Goal: Information Seeking & Learning: Learn about a topic

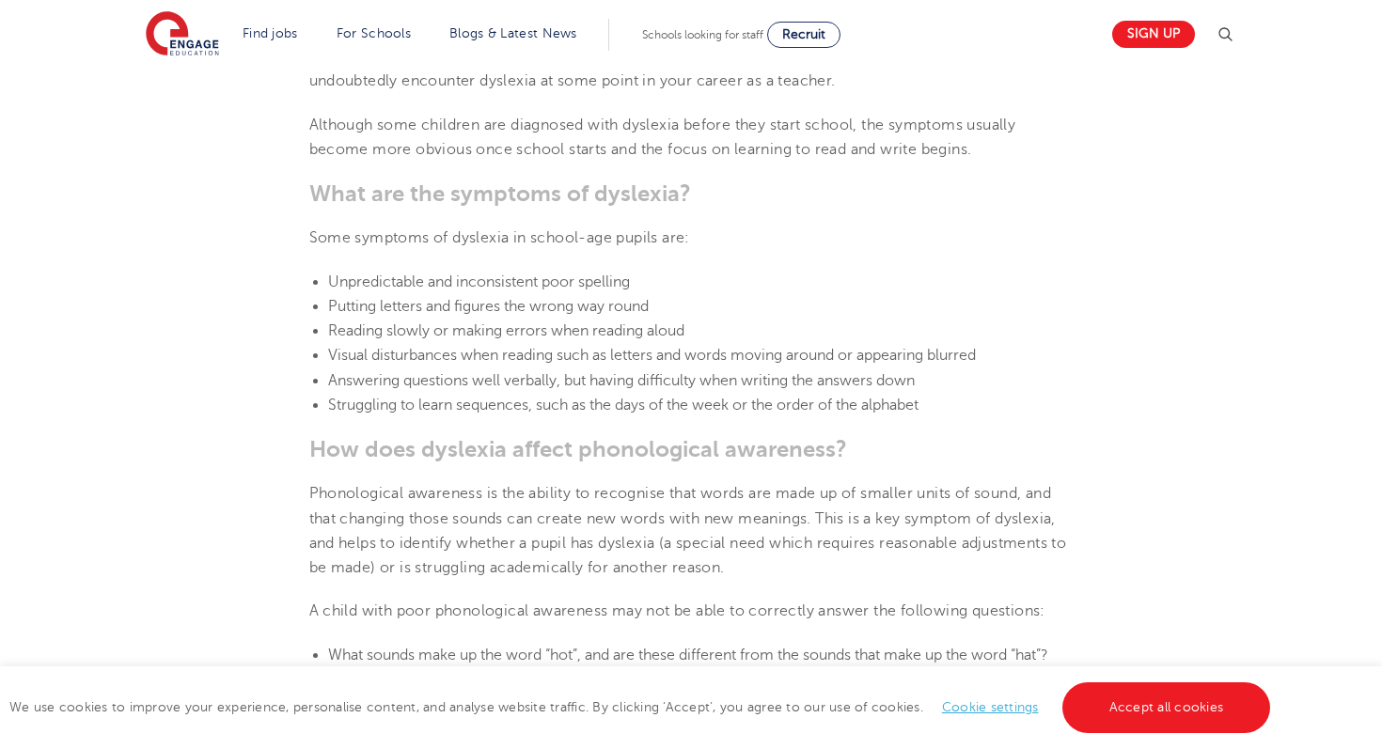
scroll to position [1833, 0]
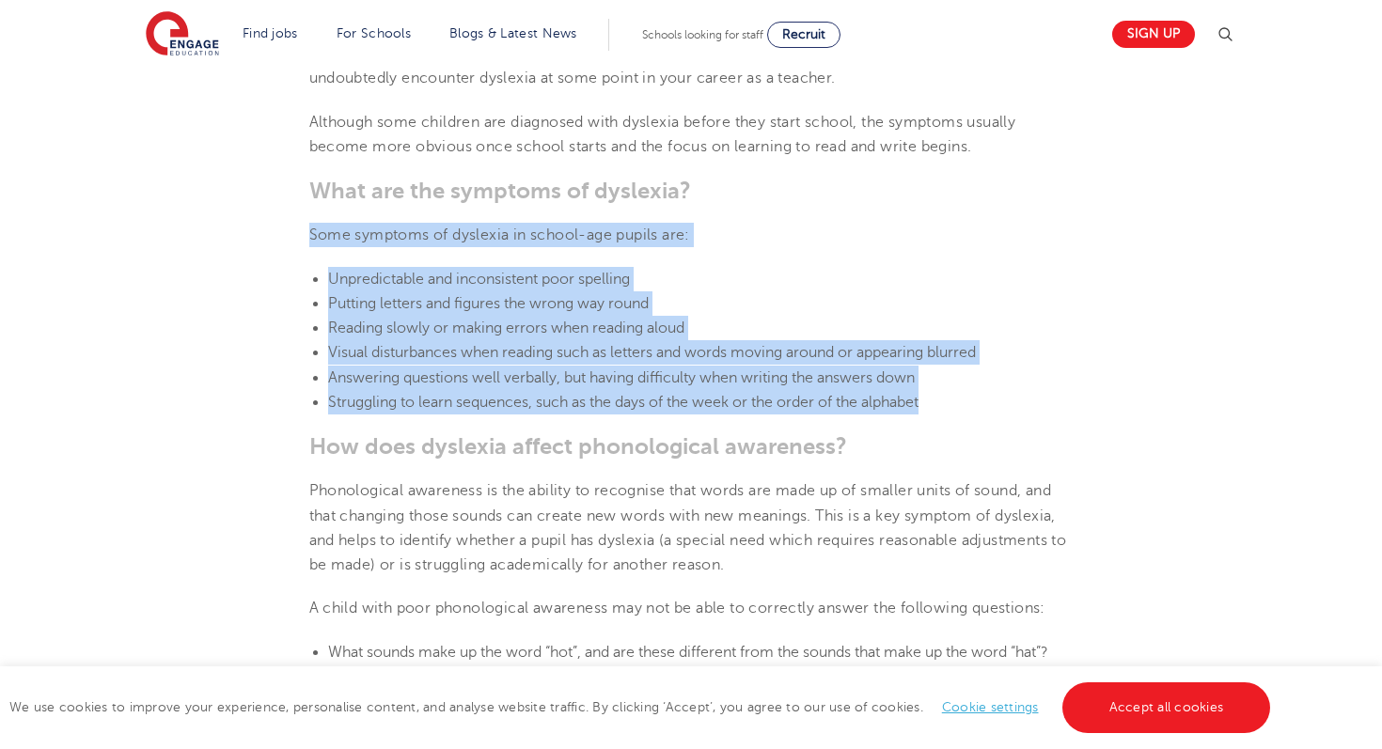
drag, startPoint x: 311, startPoint y: 234, endPoint x: 1176, endPoint y: 416, distance: 883.8
copy section "Some symptoms of [MEDICAL_DATA] in school-age pupils are: Unpredictable and inc…"
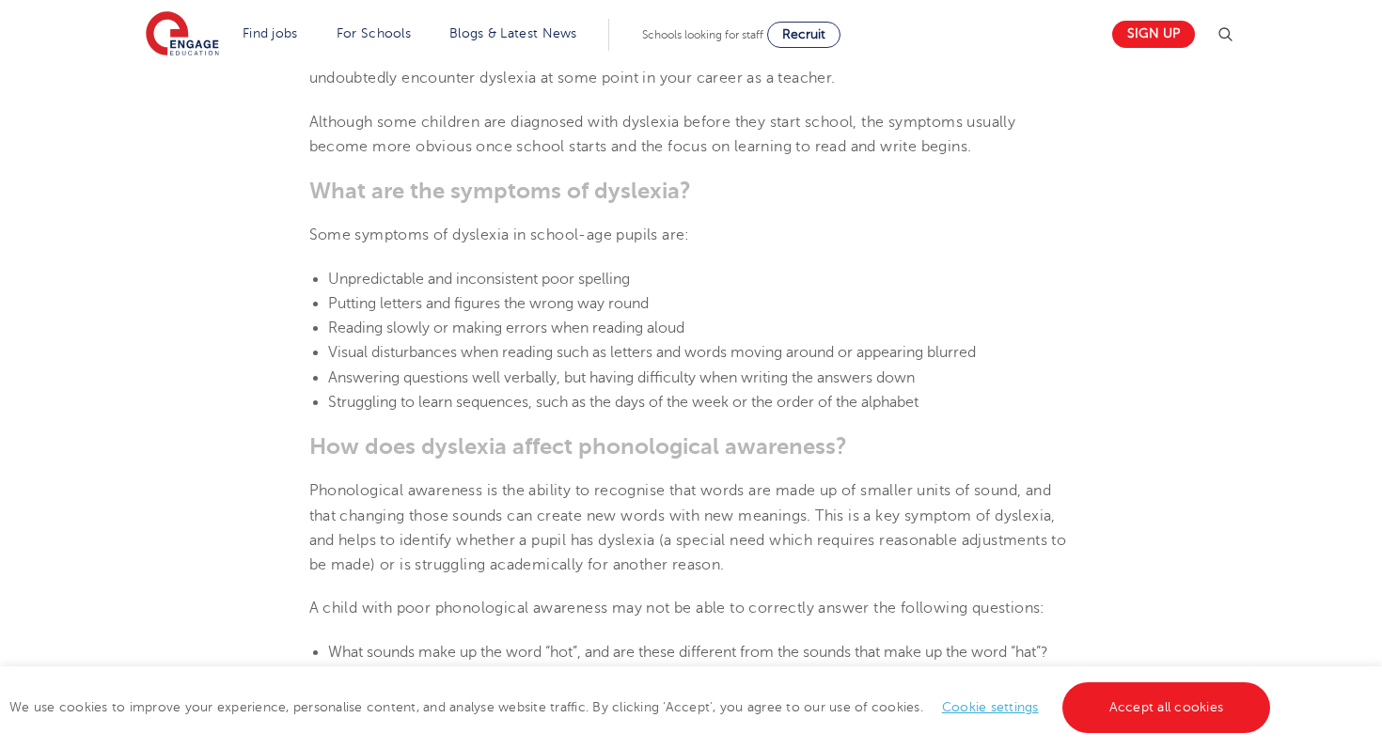
click at [711, 459] on b "How does dyslexia affect phonological awareness?" at bounding box center [578, 446] width 538 height 26
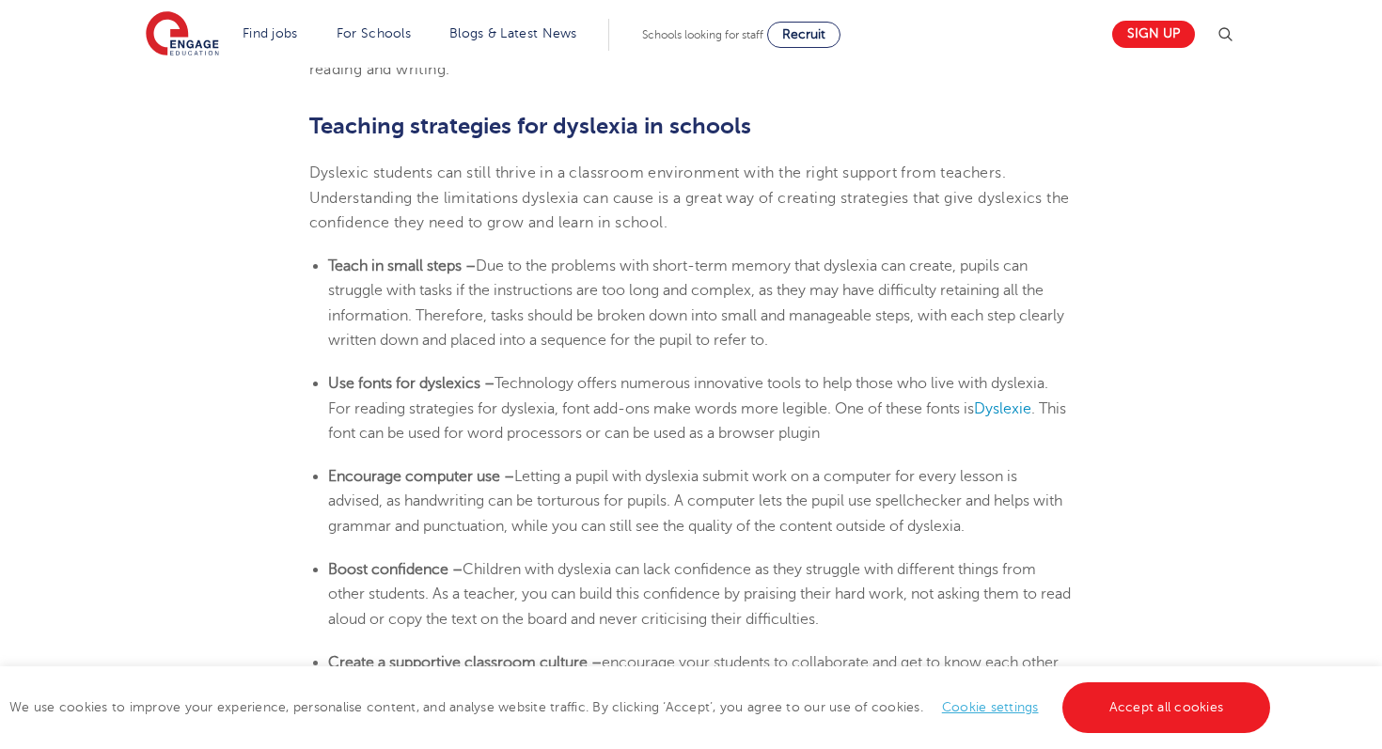
scroll to position [3056, 0]
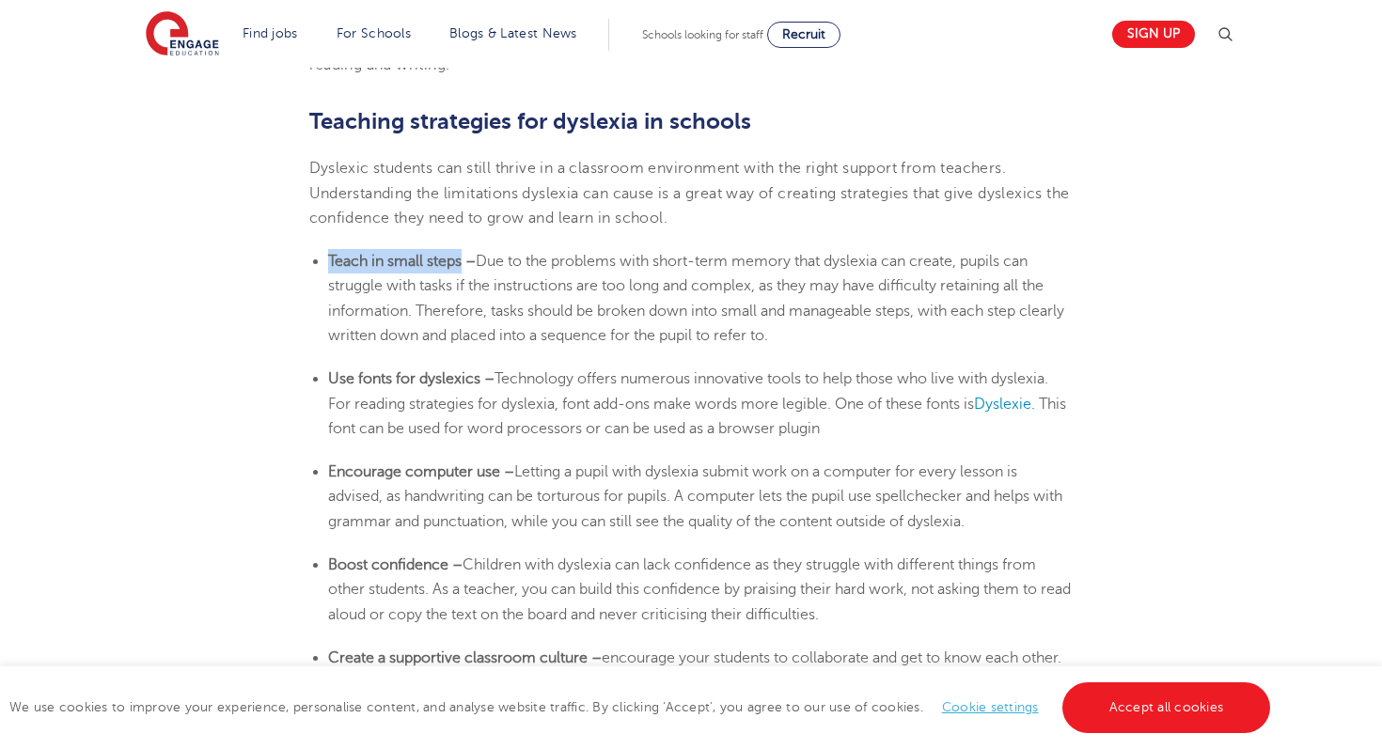
drag, startPoint x: 327, startPoint y: 261, endPoint x: 464, endPoint y: 270, distance: 136.6
click at [464, 270] on li "Teach in small steps – Due to the problems with short-term memory that [MEDICAL…" at bounding box center [701, 298] width 746 height 99
copy b "Teach in small steps"
click at [476, 275] on li "Teach in small steps – Due to the problems with short-term memory that [MEDICAL…" at bounding box center [701, 298] width 746 height 99
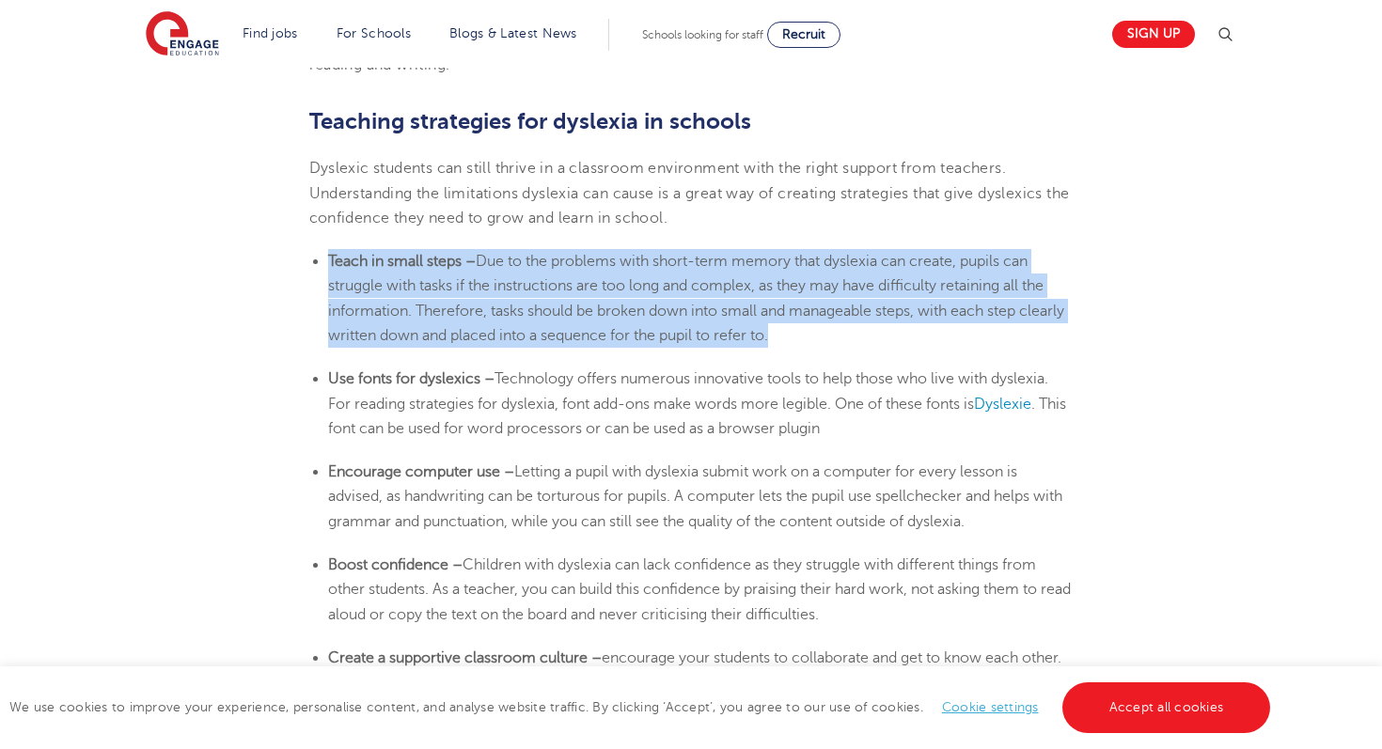
click at [476, 275] on li "Teach in small steps – Due to the problems with short-term memory that [MEDICAL…" at bounding box center [701, 298] width 746 height 99
copy li "Teach in small steps – Due to the problems with short-term memory that [MEDICAL…"
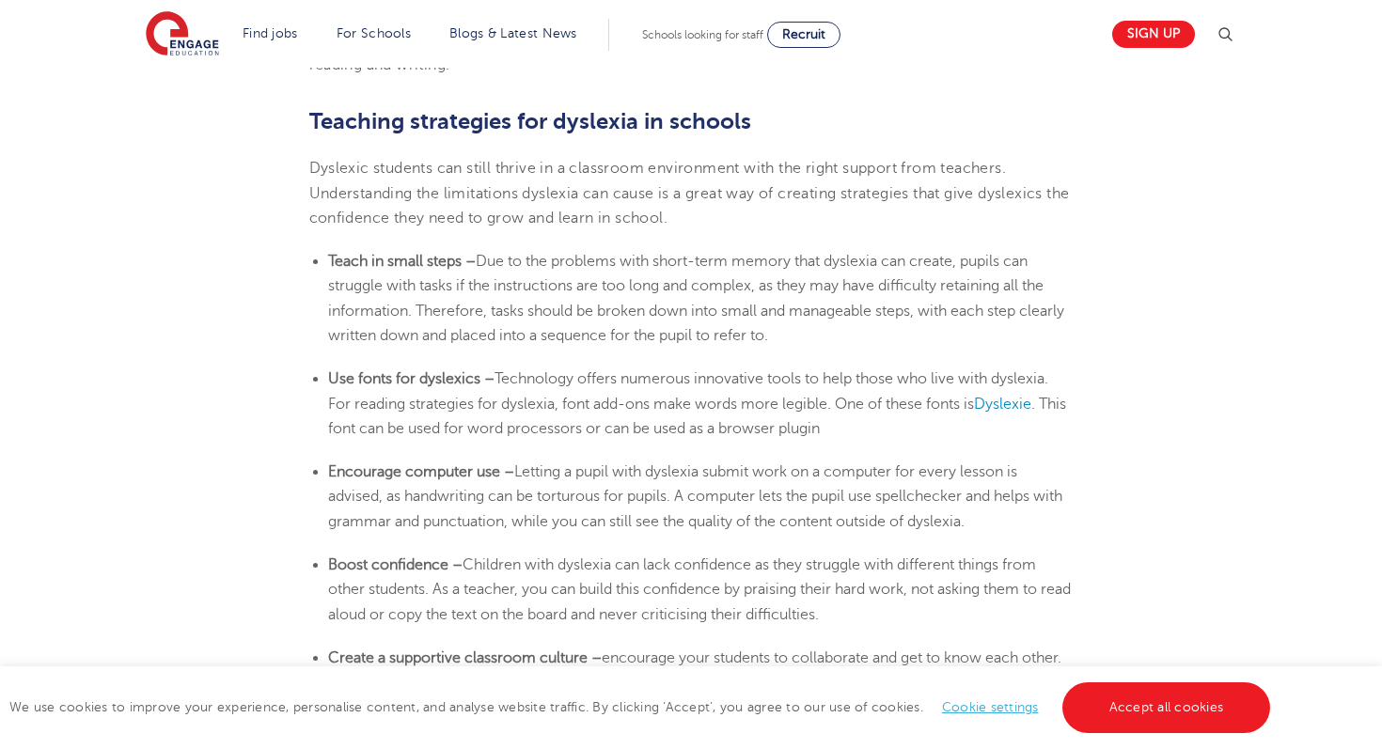
click at [571, 416] on li "Use fonts for dyslexics – Technology offers numerous innovative tools to help t…" at bounding box center [701, 404] width 746 height 74
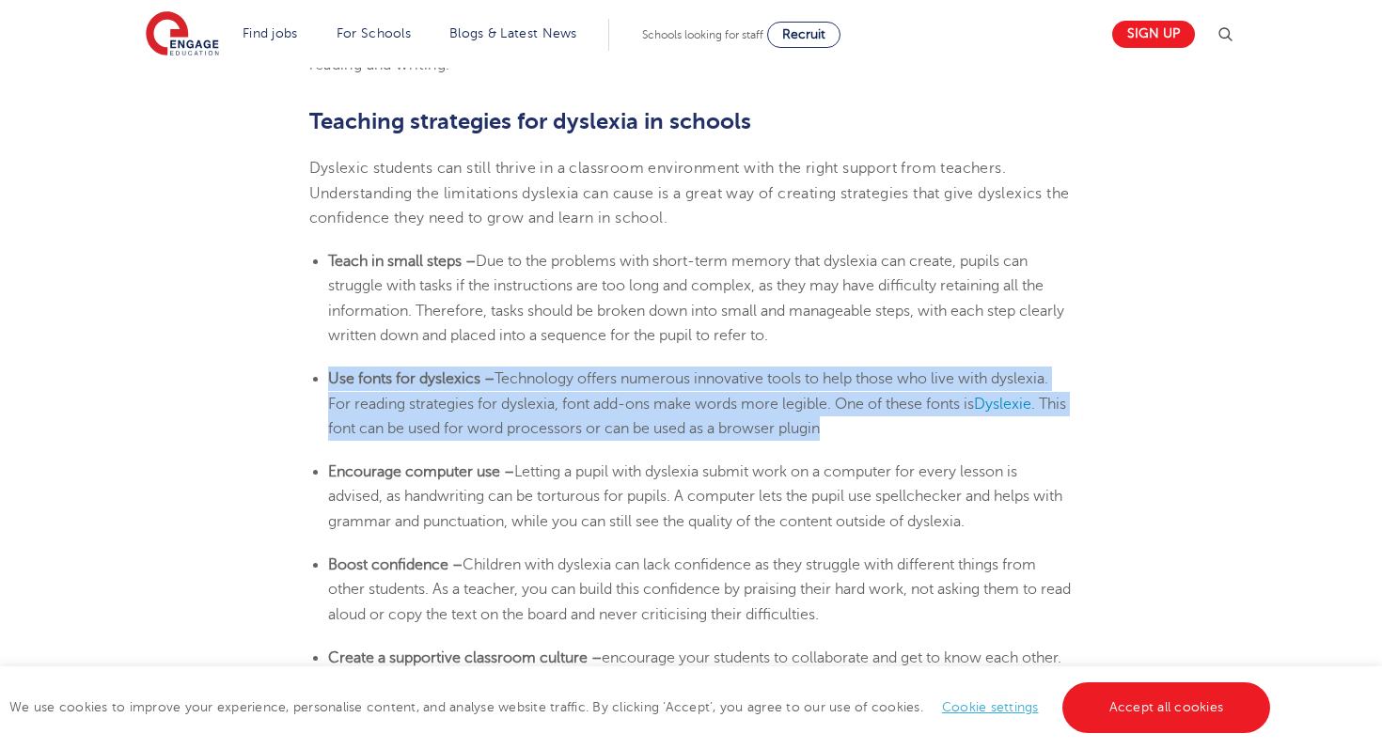
click at [571, 416] on li "Use fonts for dyslexics – Technology offers numerous innovative tools to help t…" at bounding box center [701, 404] width 746 height 74
copy li "Use fonts for dyslexics – Technology offers numerous innovative tools to help t…"
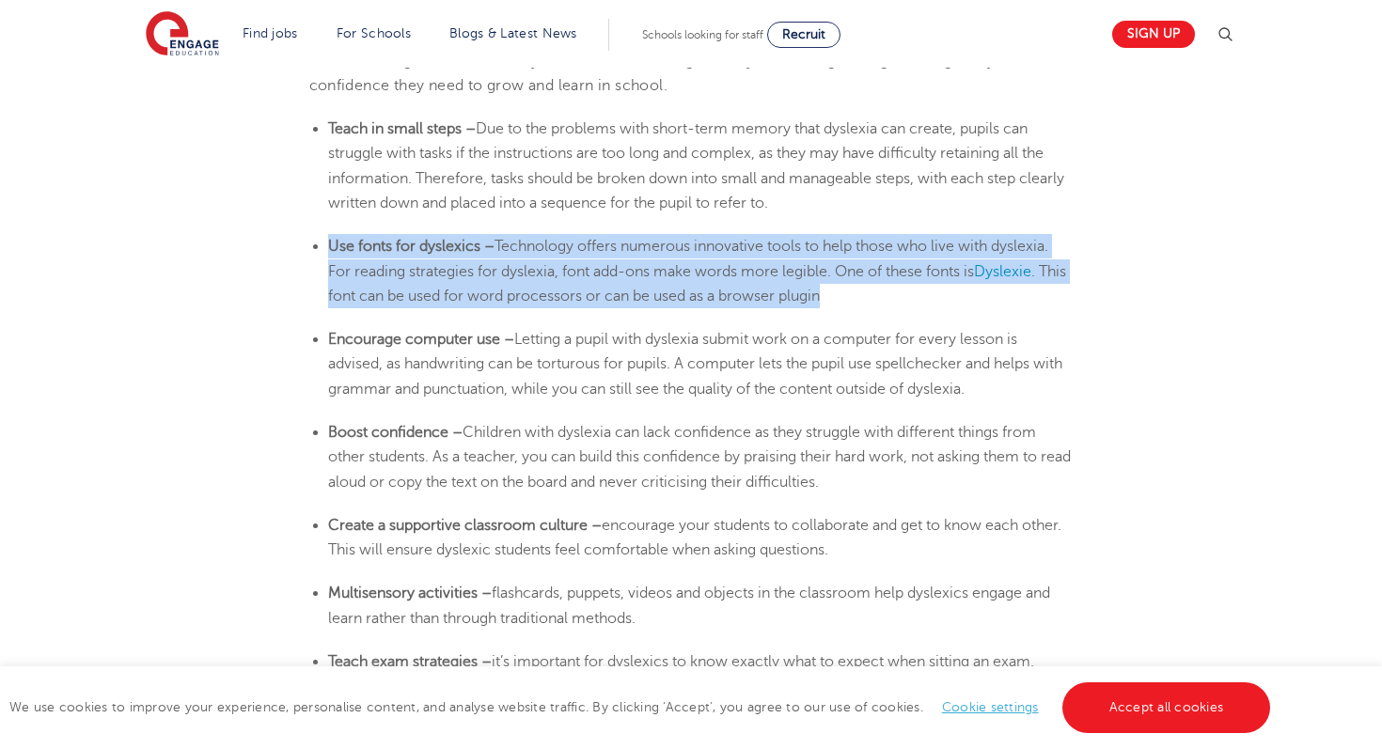
scroll to position [3187, 0]
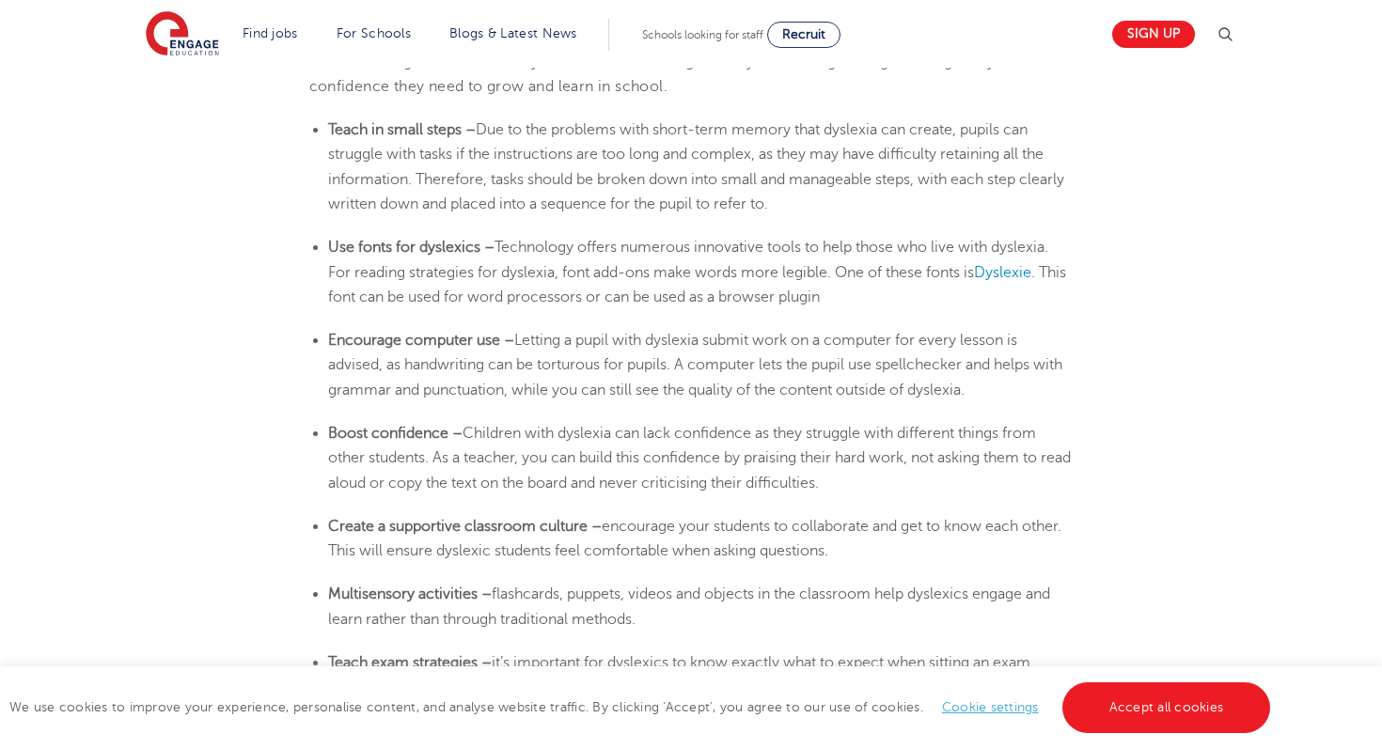
click at [642, 366] on span "Letting a pupil with dyslexia submit work on a computer for every lesson is adv…" at bounding box center [695, 365] width 734 height 67
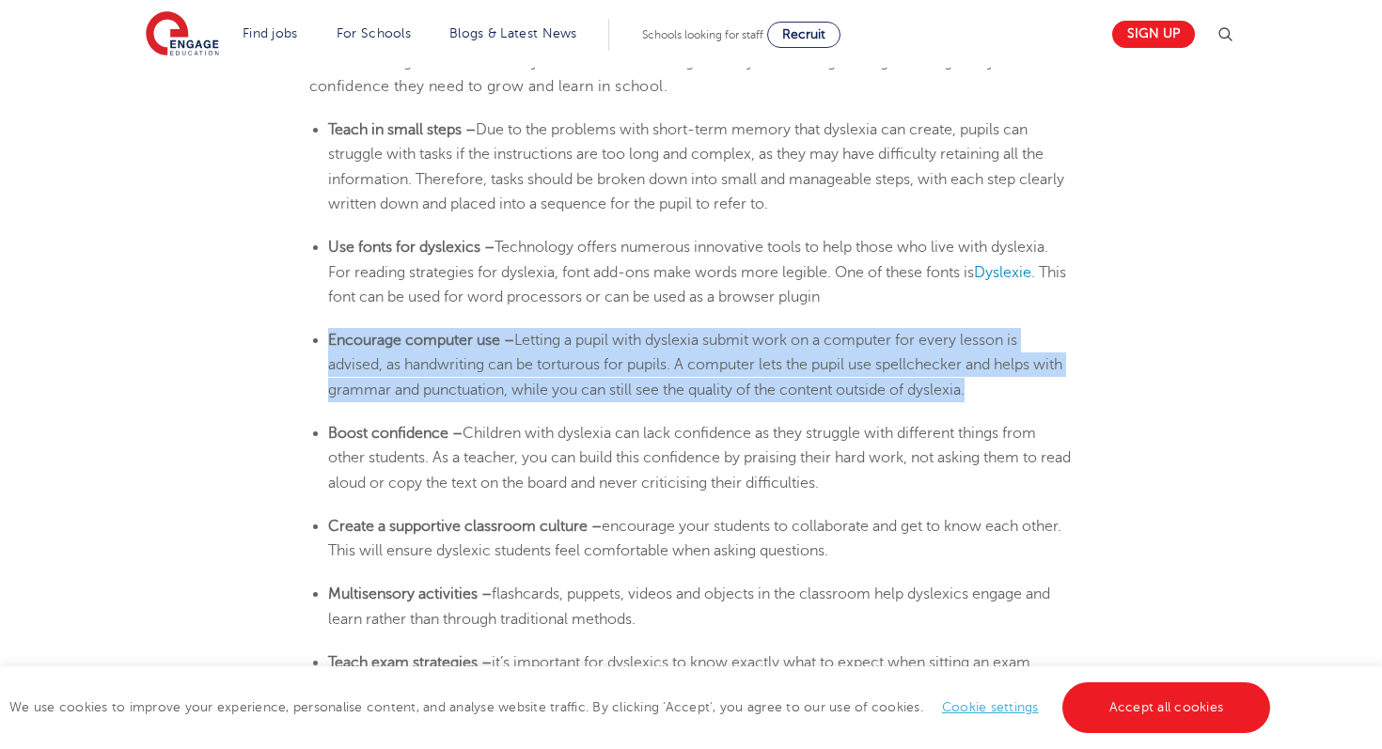
click at [642, 366] on span "Letting a pupil with dyslexia submit work on a computer for every lesson is adv…" at bounding box center [695, 365] width 734 height 67
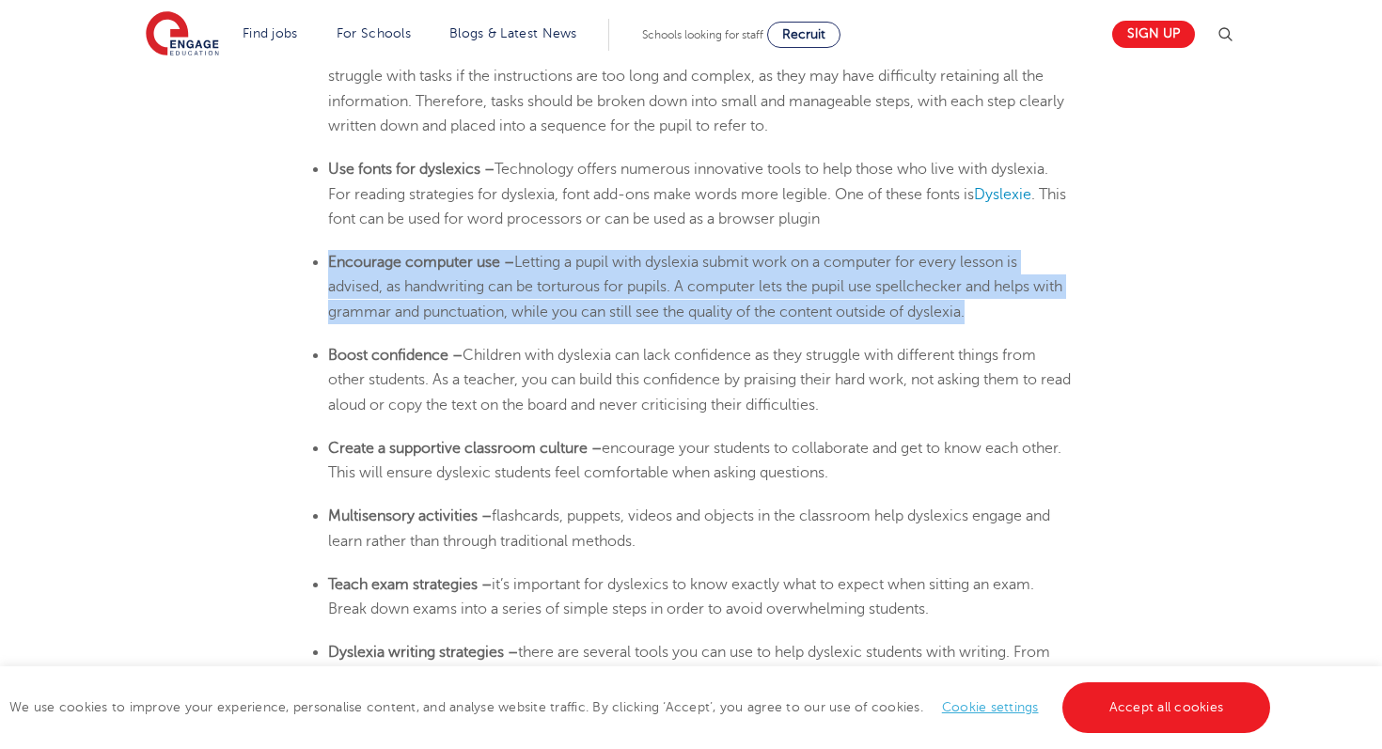
scroll to position [3267, 0]
copy li "Encourage computer use – Letting a pupil with [MEDICAL_DATA] submit work on a c…"
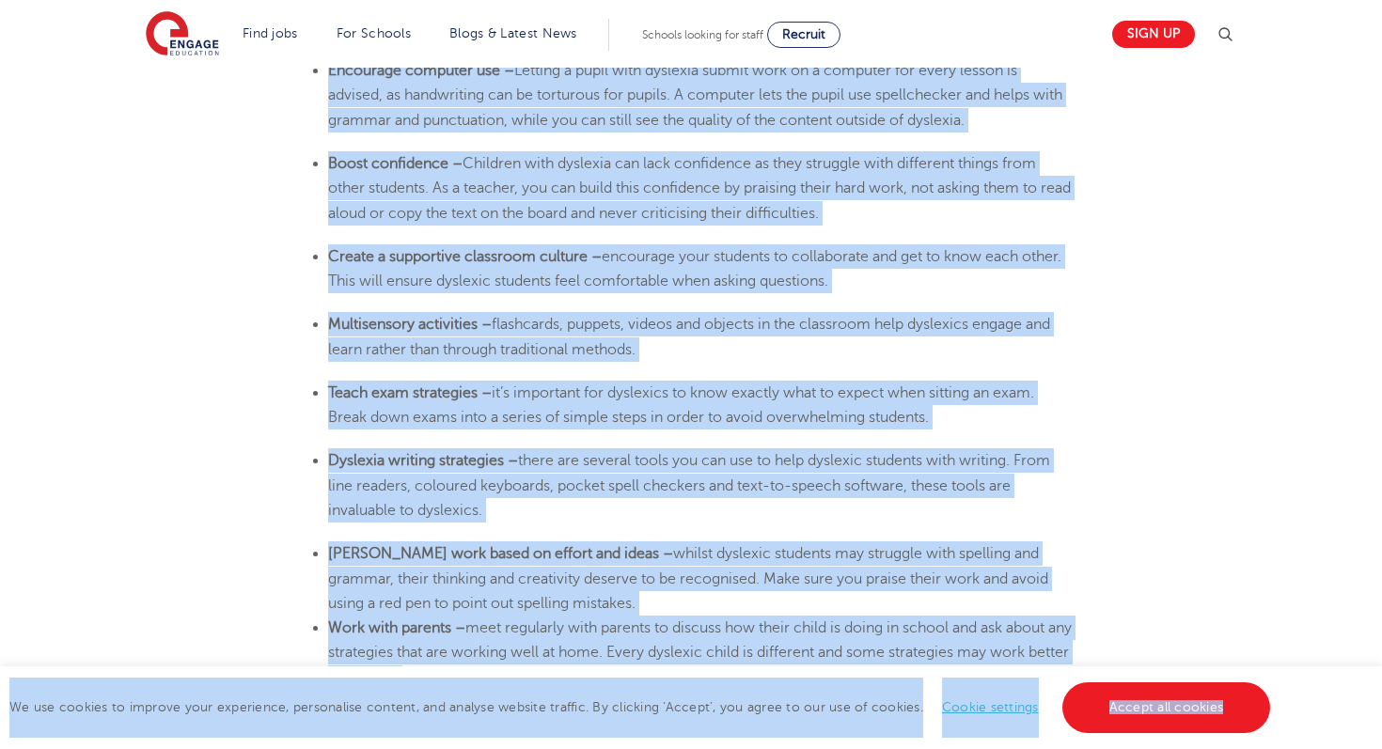
scroll to position [3460, 0]
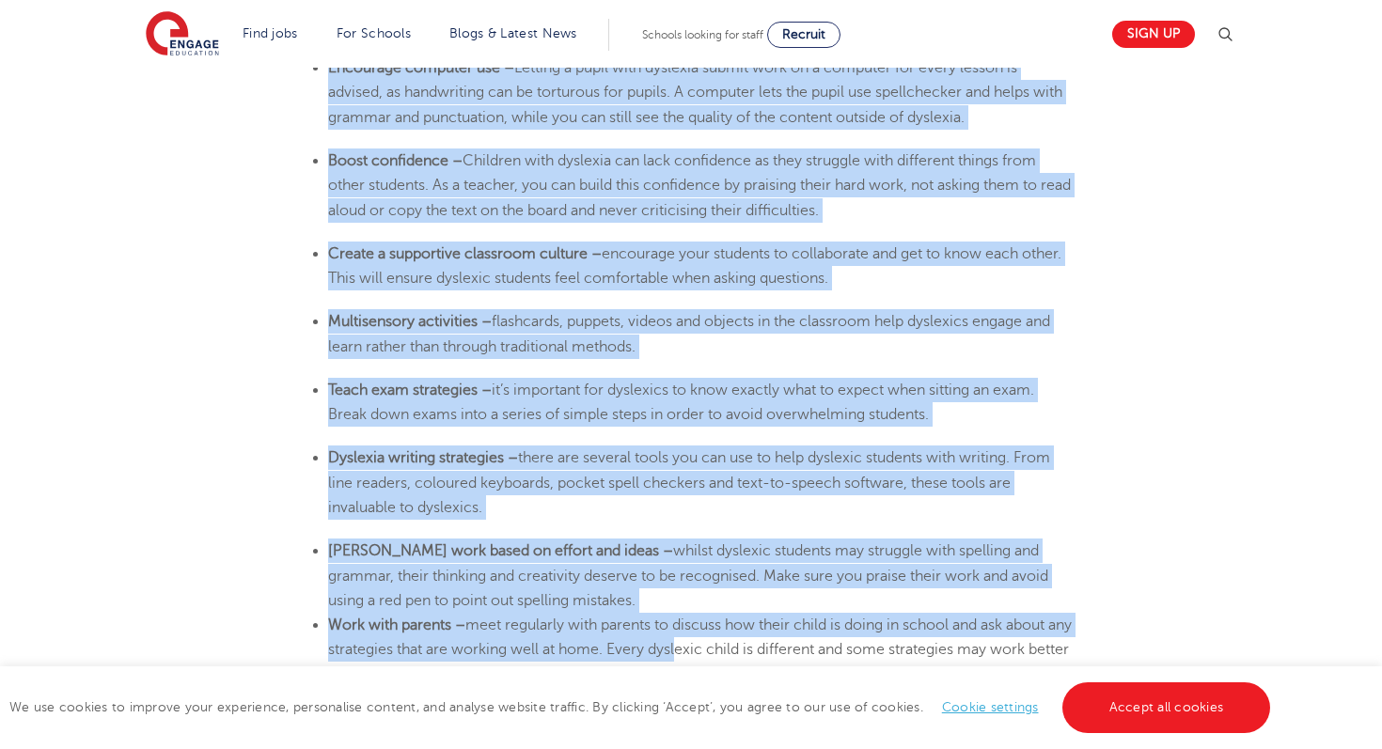
drag, startPoint x: 327, startPoint y: 131, endPoint x: 702, endPoint y: 646, distance: 637.3
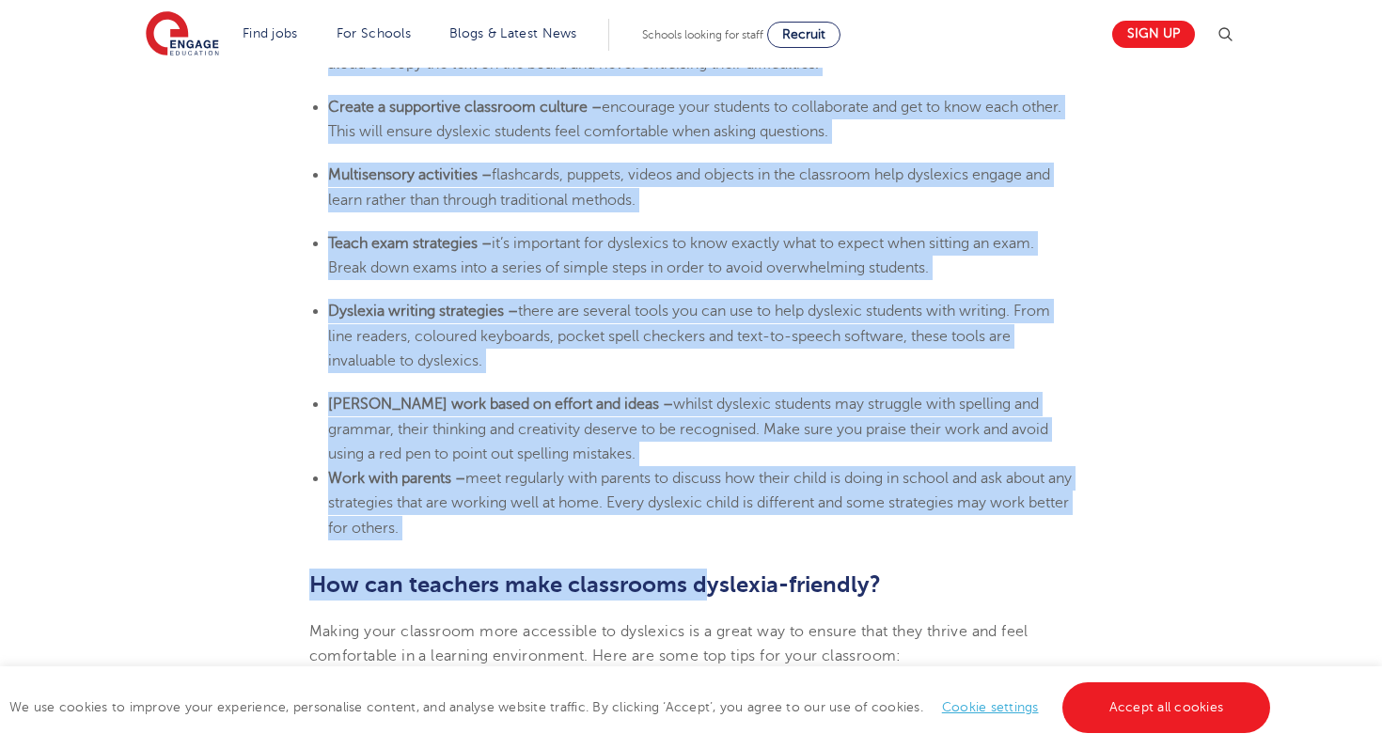
scroll to position [3651, 0]
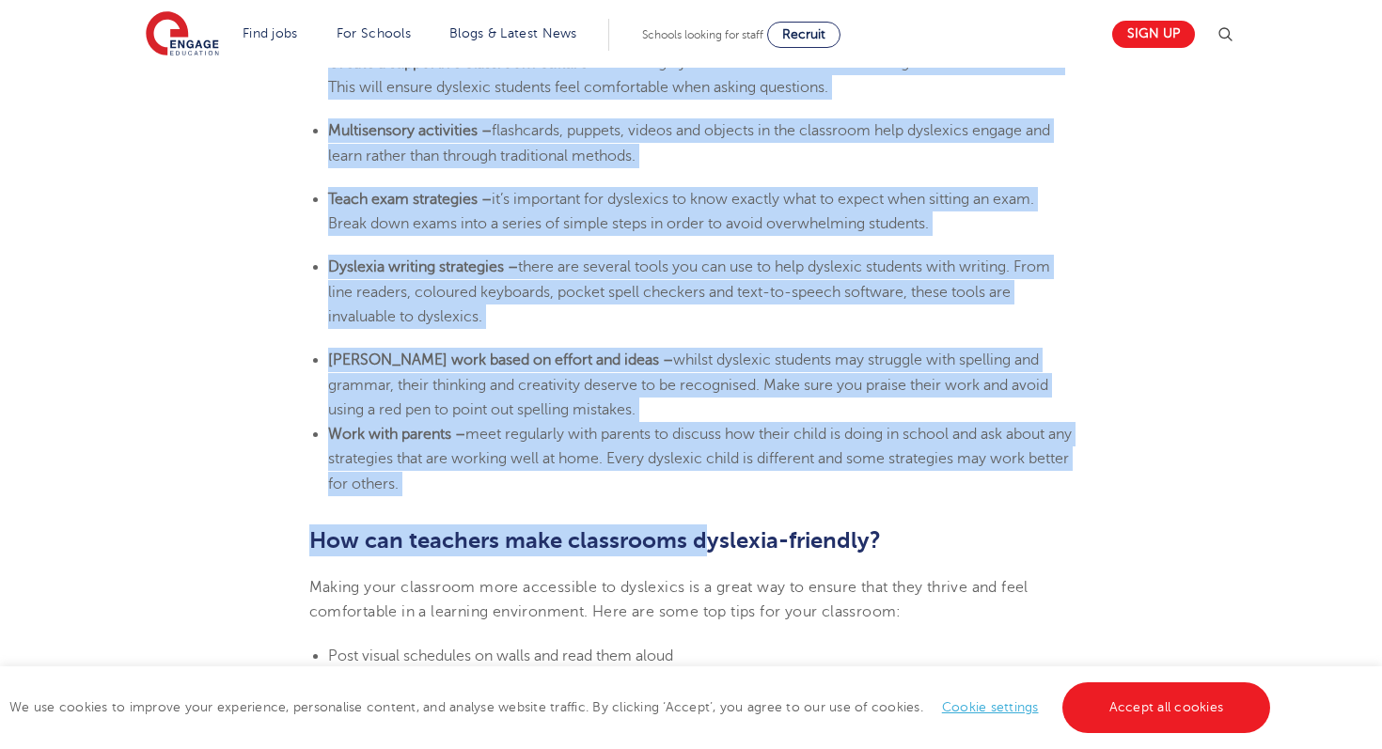
copy section "Lorem ip dolor sitam – Con ad eli seddoeiu temp incid-utla etdolo magn aliquaen…"
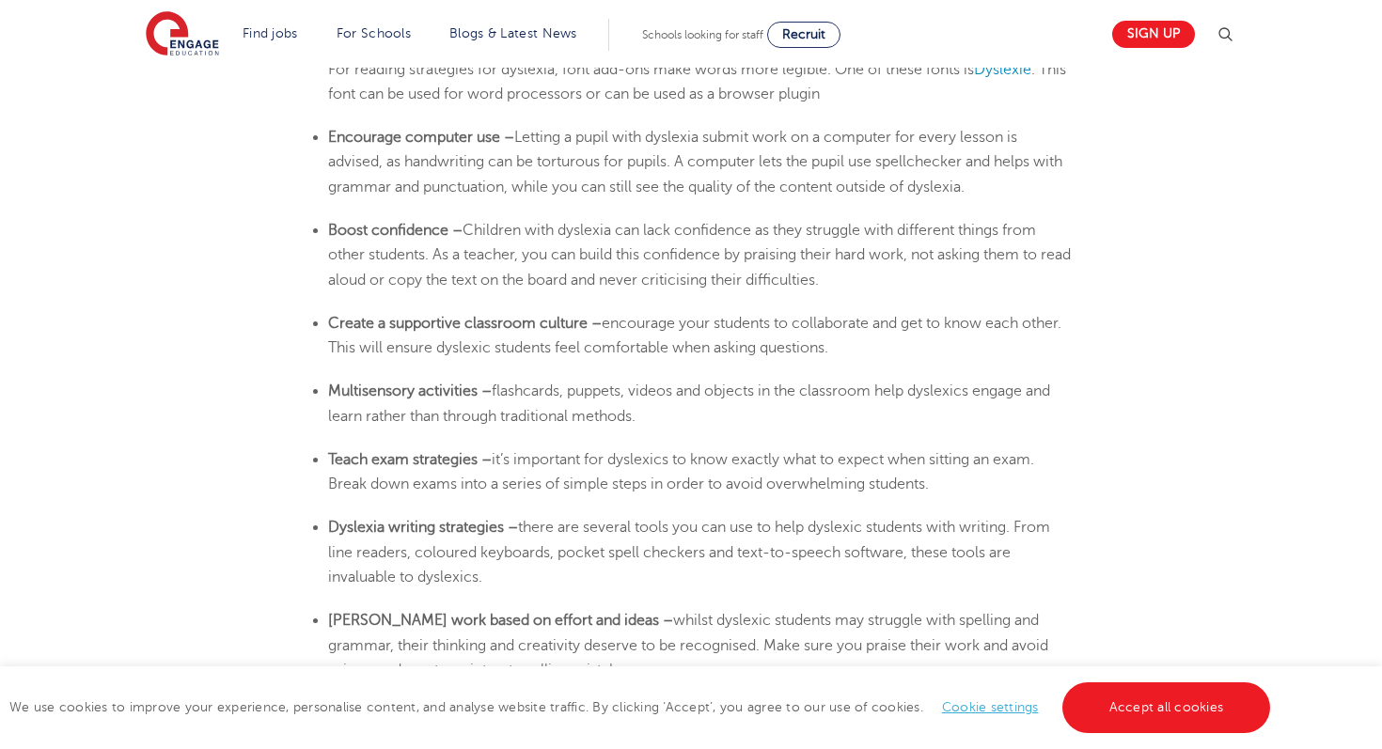
scroll to position [3385, 0]
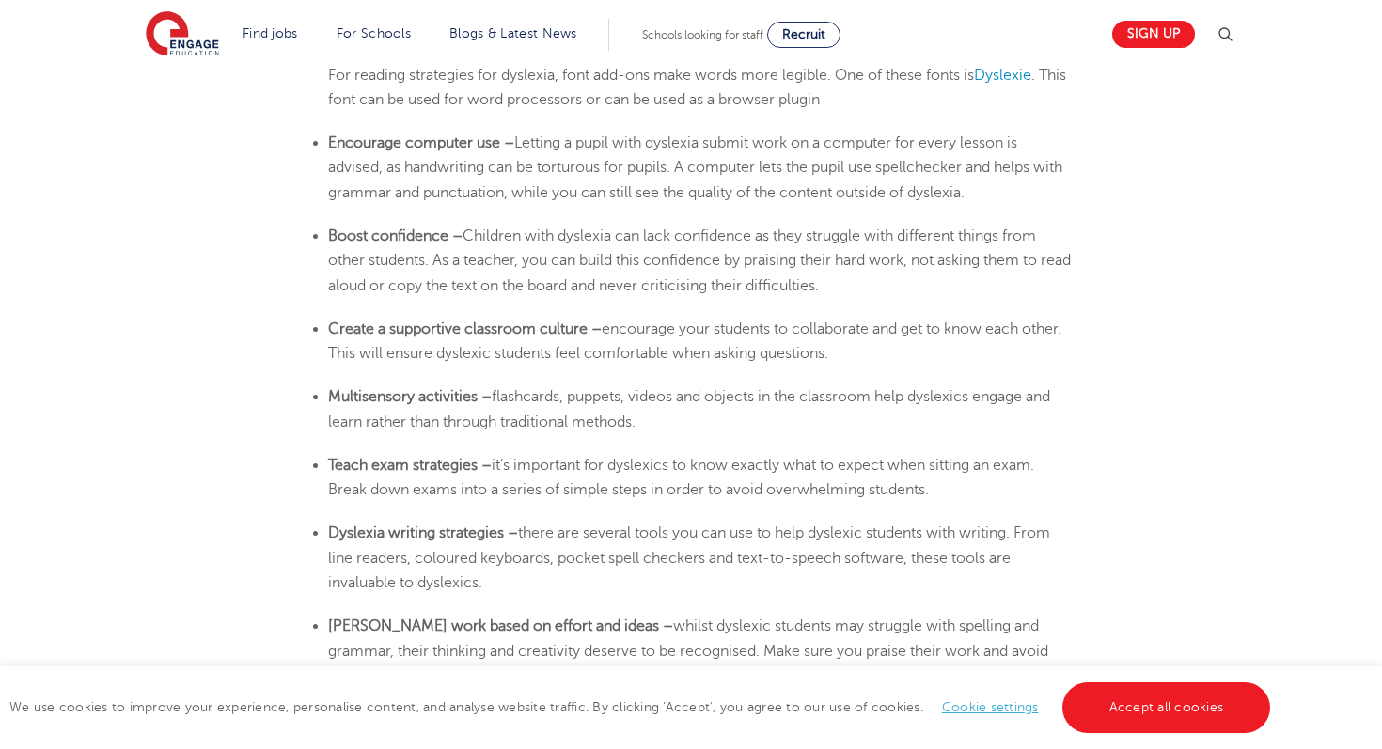
click at [456, 147] on b "Encourage computer use" at bounding box center [414, 142] width 172 height 17
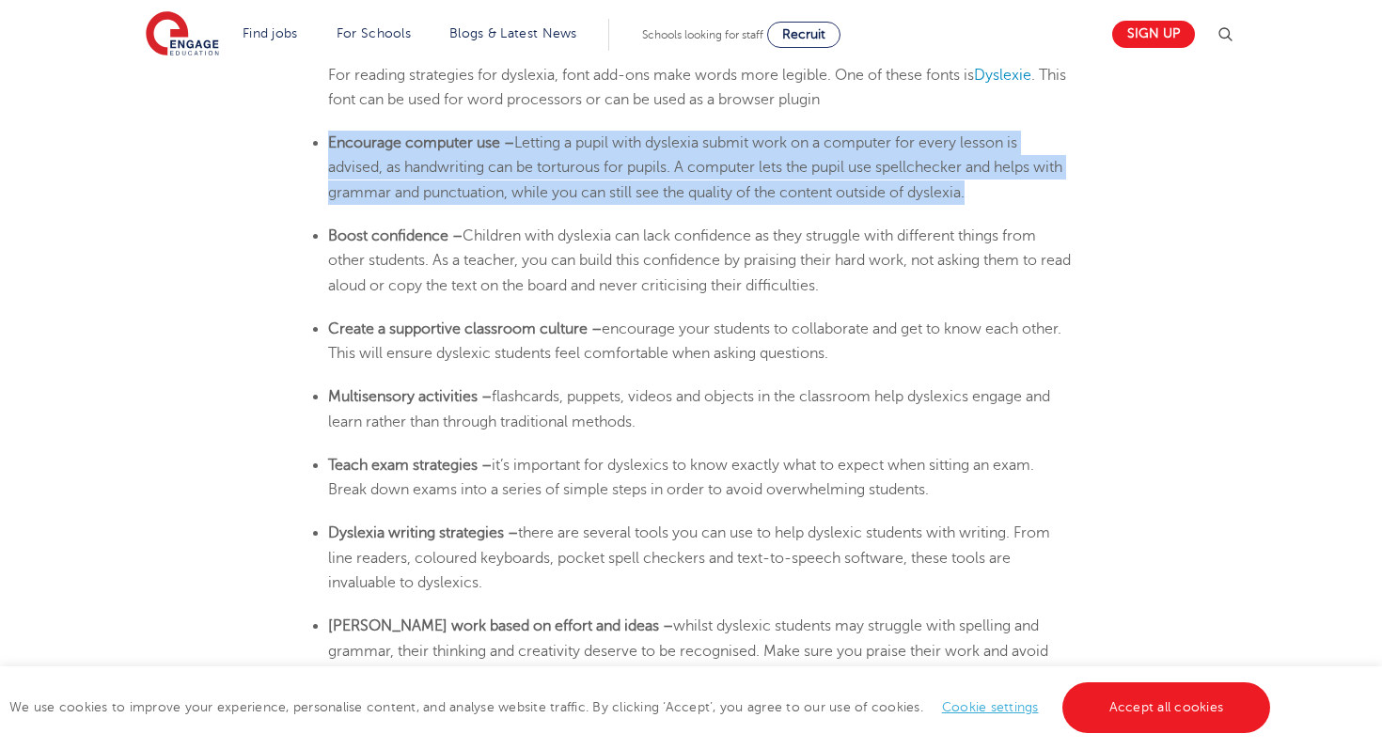
click at [456, 147] on b "Encourage computer use" at bounding box center [414, 142] width 172 height 17
copy li "Encourage computer use – Letting a pupil with [MEDICAL_DATA] submit work on a c…"
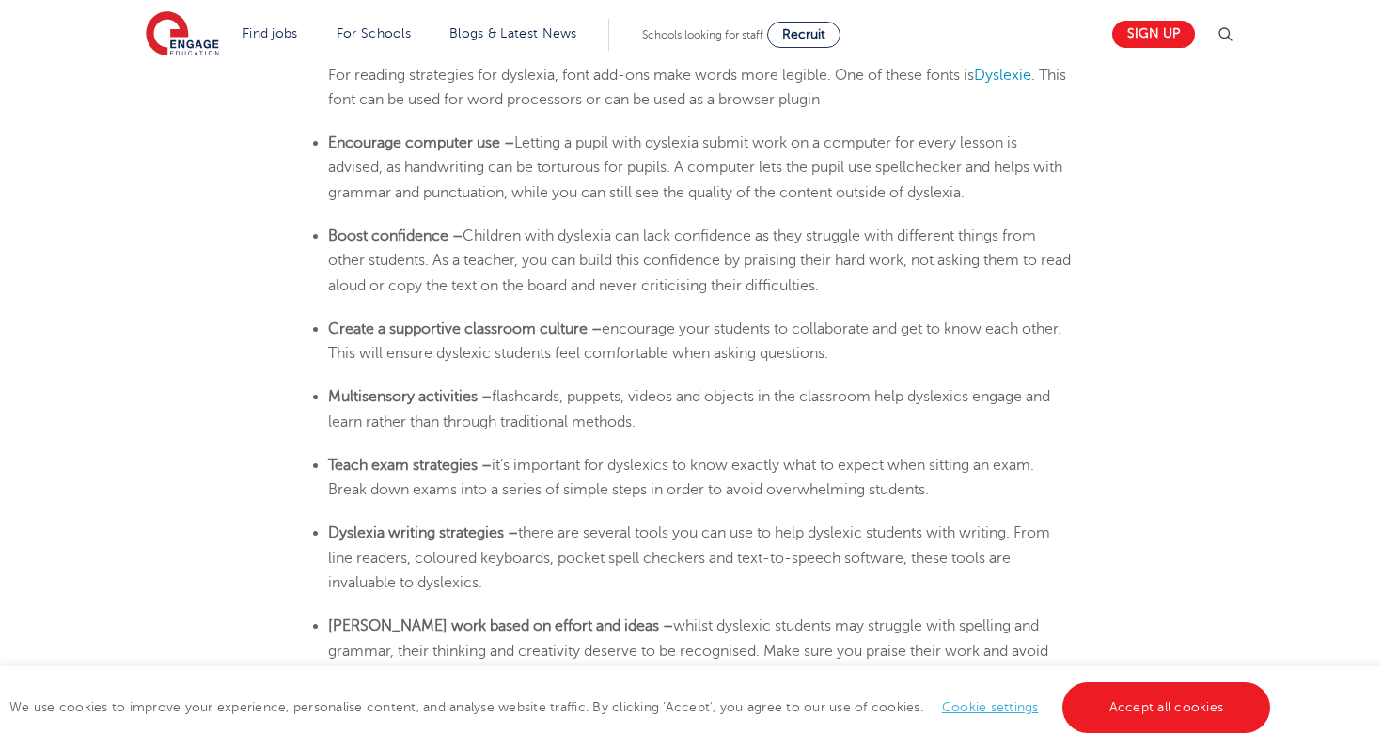
click at [395, 280] on span "Children with dyslexia can lack confidence as they struggle with different thin…" at bounding box center [699, 261] width 743 height 67
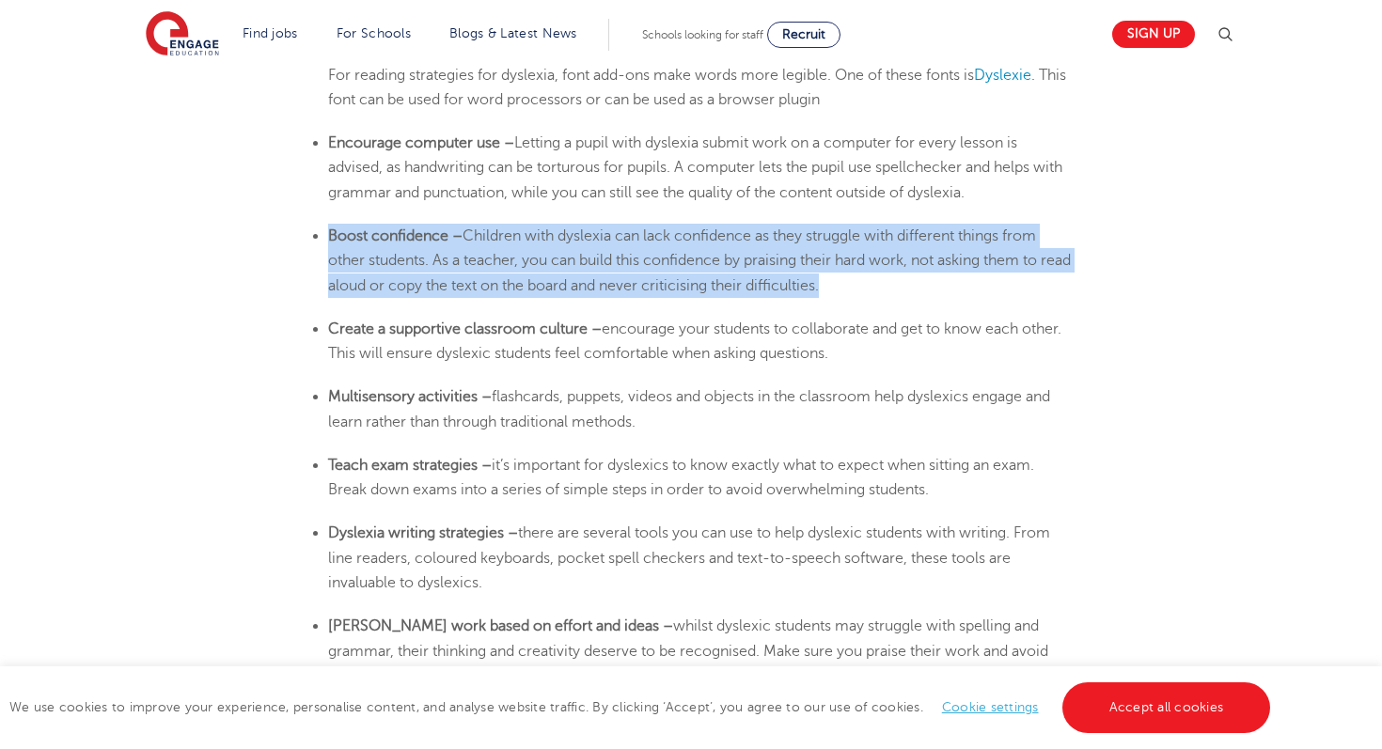
click at [395, 280] on span "Children with dyslexia can lack confidence as they struggle with different thin…" at bounding box center [699, 261] width 743 height 67
copy li "Boost confidence – Children with [MEDICAL_DATA] can lack confidence as they str…"
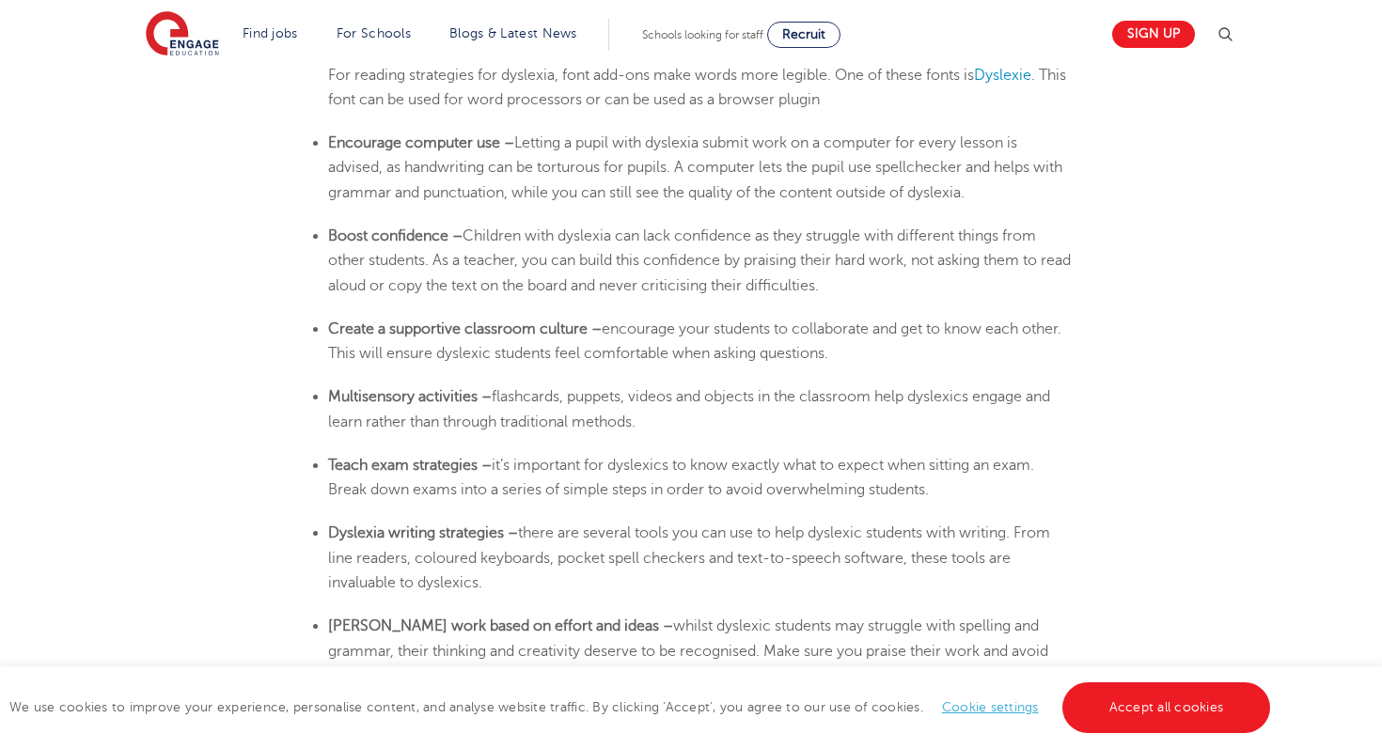
click at [434, 354] on span "encourage your students to collaborate and get to know each other. This will en…" at bounding box center [694, 341] width 733 height 41
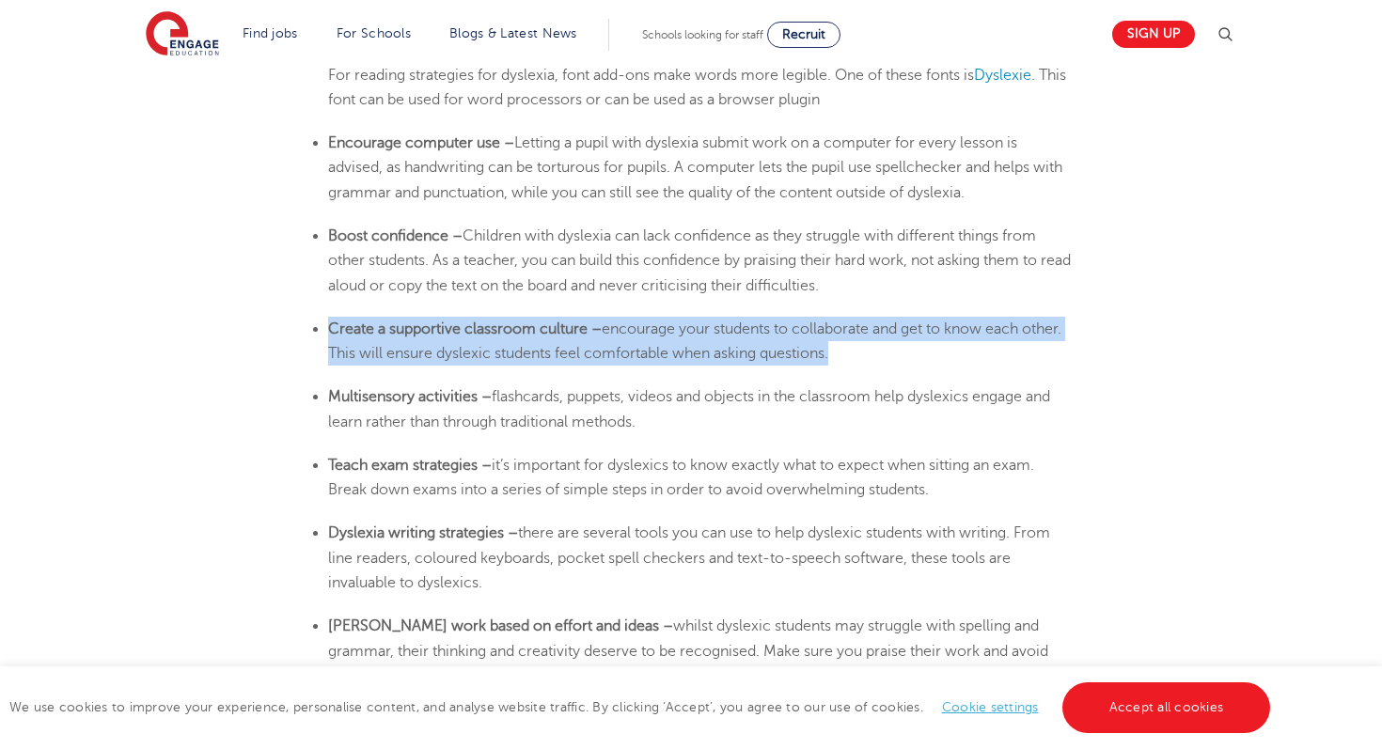
click at [434, 354] on span "encourage your students to collaborate and get to know each other. This will en…" at bounding box center [694, 341] width 733 height 41
copy li "Create a supportive classroom culture – encourage your students to collaborate …"
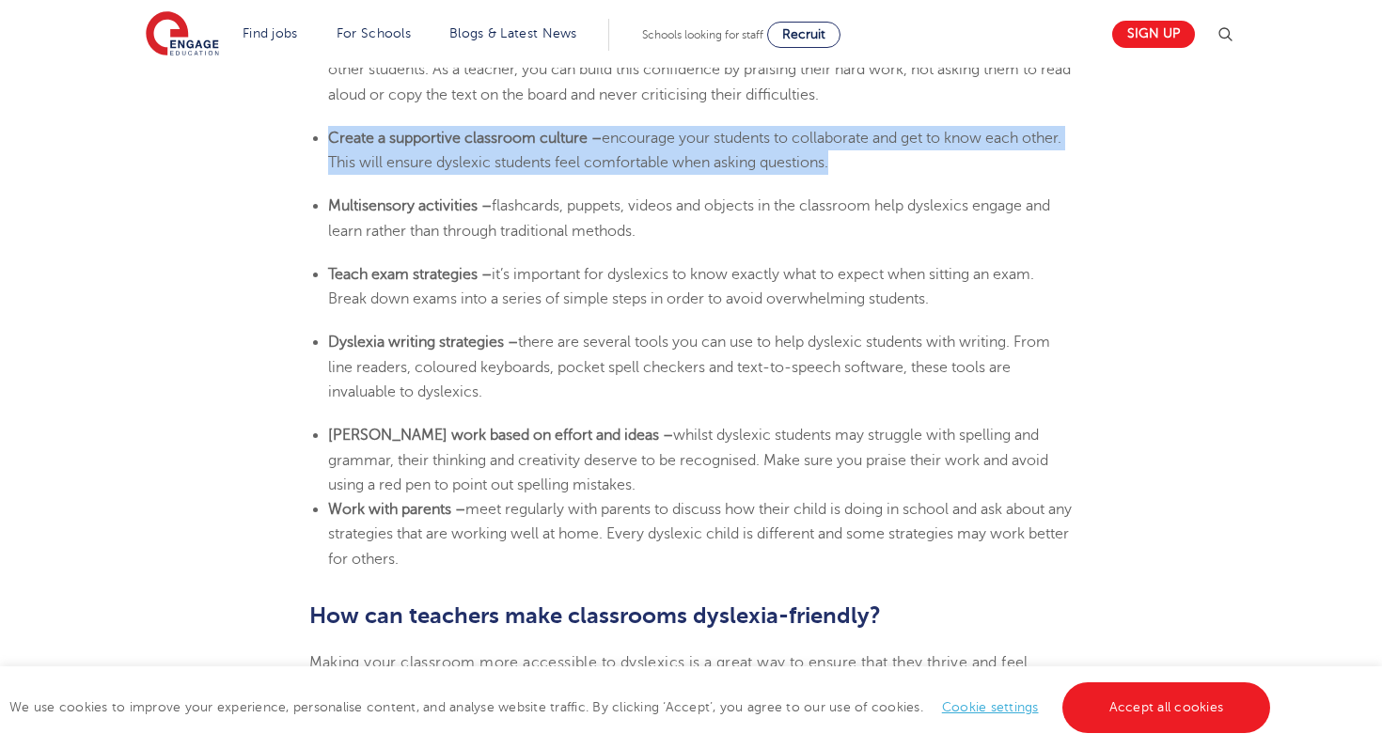
scroll to position [3601, 0]
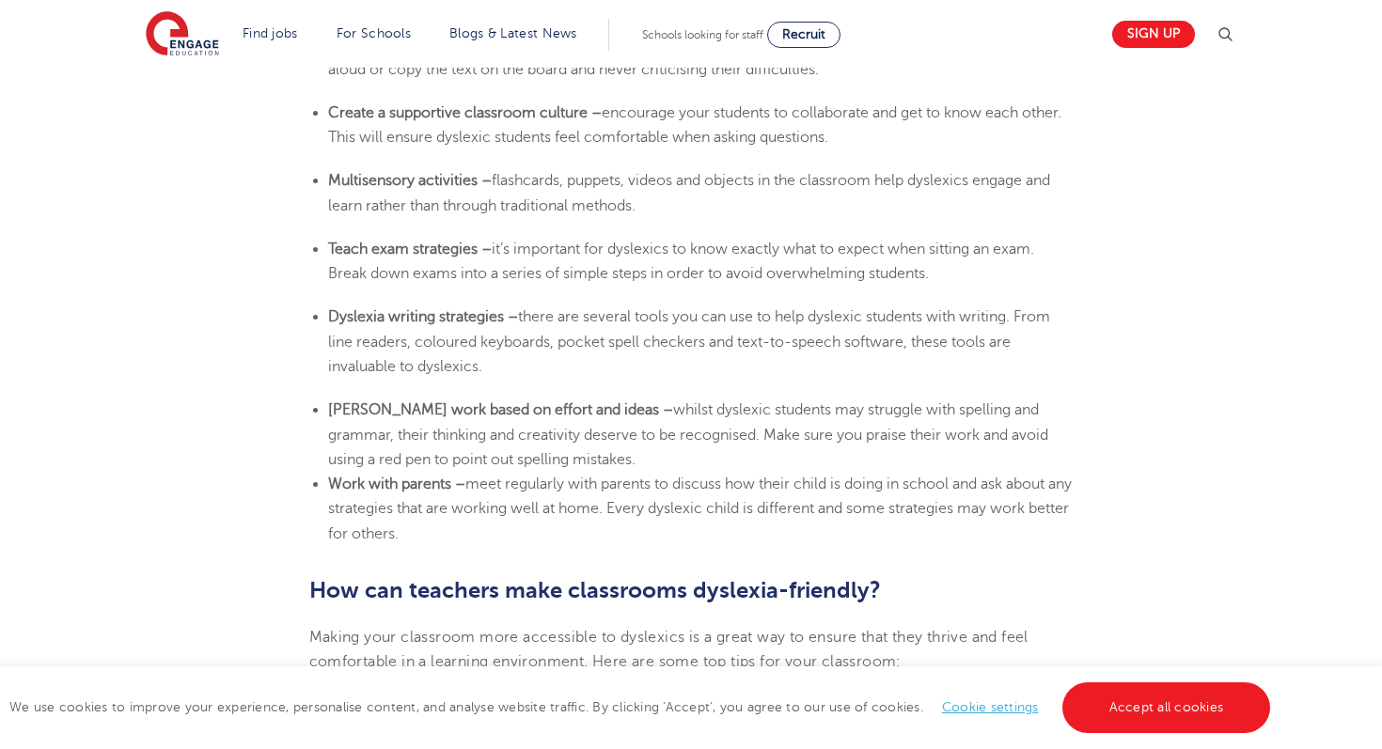
click at [422, 185] on b "Multisensory activities –" at bounding box center [410, 180] width 164 height 17
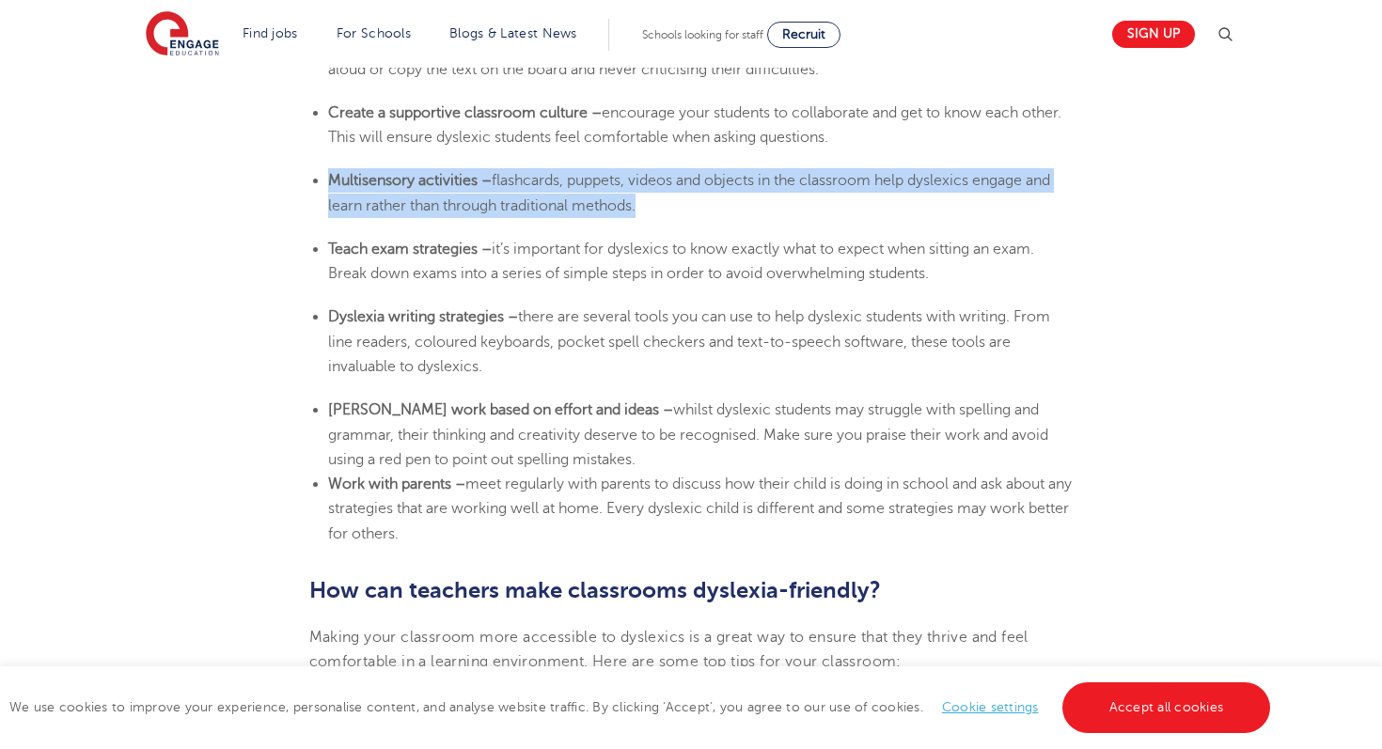
click at [422, 185] on b "Multisensory activities –" at bounding box center [410, 180] width 164 height 17
